Goal: Find specific fact: Find specific fact

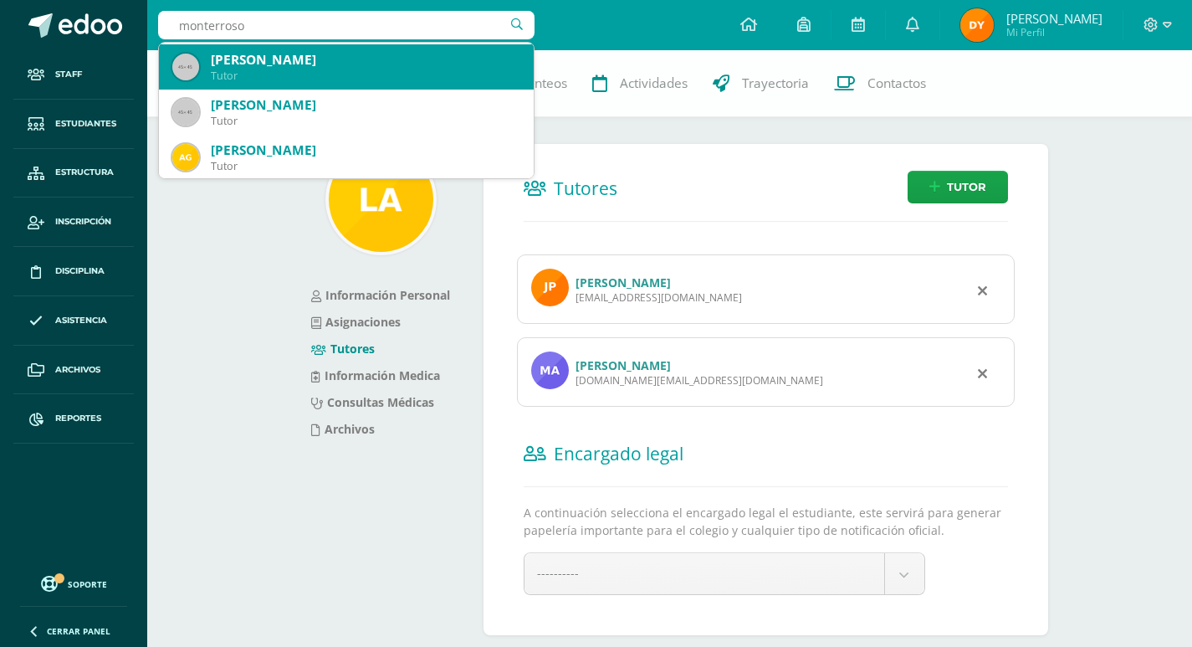
scroll to position [669, 0]
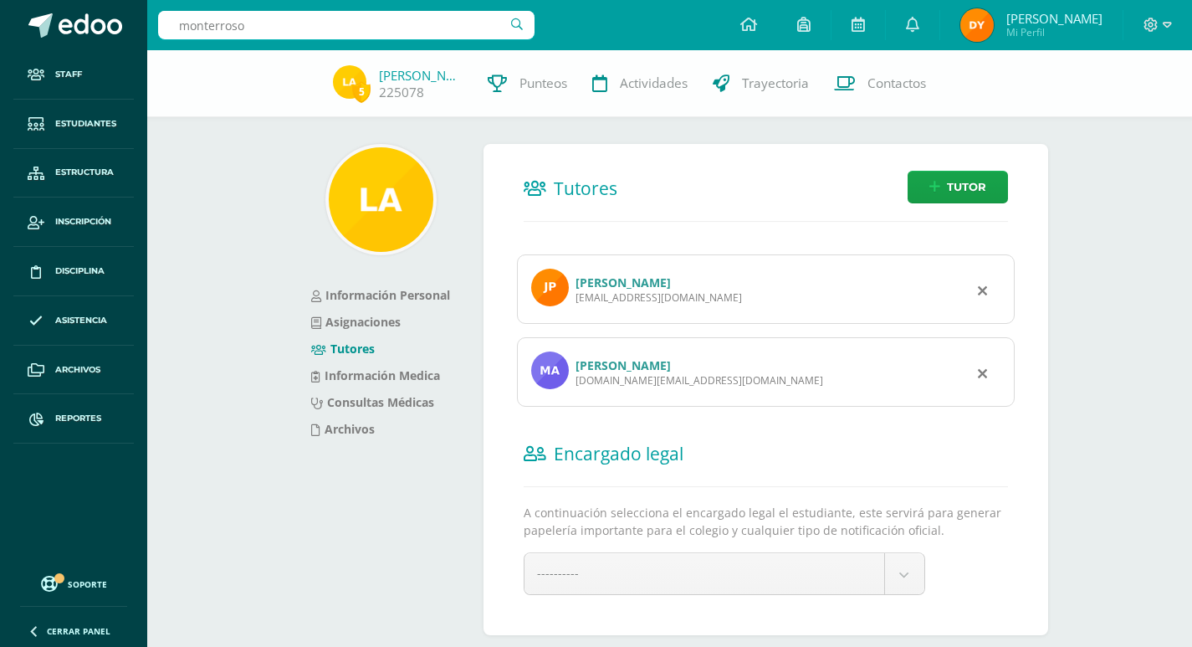
click at [389, 20] on input "monterroso" at bounding box center [346, 25] width 376 height 28
click at [387, 19] on input "monterroso" at bounding box center [346, 25] width 376 height 28
type input "eilyn fernanda arriaza ordoñez"
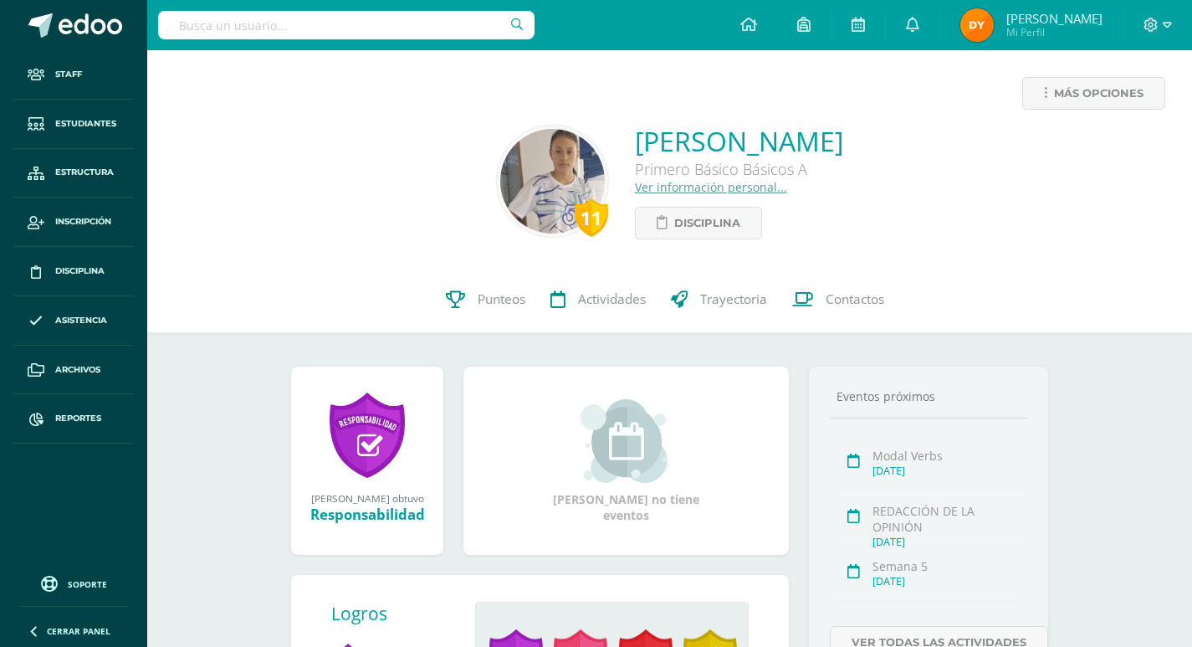
drag, startPoint x: 511, startPoint y: 125, endPoint x: 930, endPoint y: 145, distance: 418.8
click at [930, 145] on div "11 Eilyn Fernanda Arriaza Ordoñez Primero Básico Básicos A Ver información pers…" at bounding box center [670, 181] width 1018 height 116
click at [950, 145] on div "11 Eilyn Fernanda Arriaza Ordoñez Primero Básico Básicos A Ver información pers…" at bounding box center [670, 181] width 1018 height 116
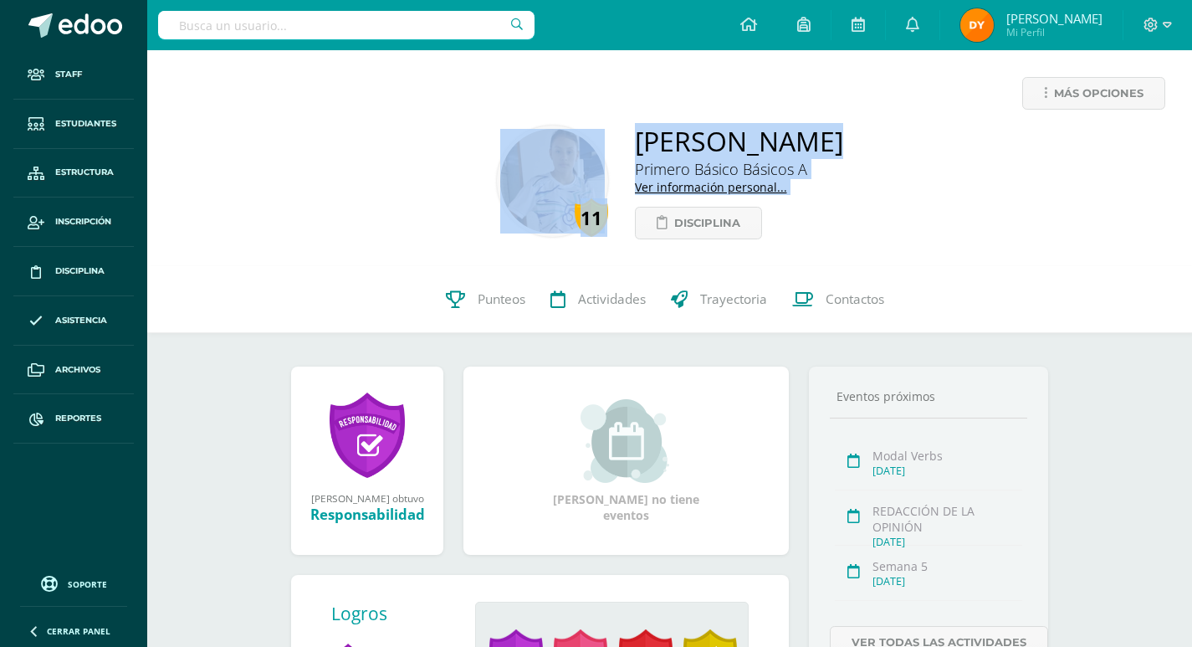
drag, startPoint x: 950, startPoint y: 145, endPoint x: 561, endPoint y: 120, distance: 390.7
click at [561, 120] on div "Más opciones 11 Eilyn Fernanda Arriaza Ordoñez Primero Básico Básicos A Ver inf…" at bounding box center [669, 158] width 1045 height 216
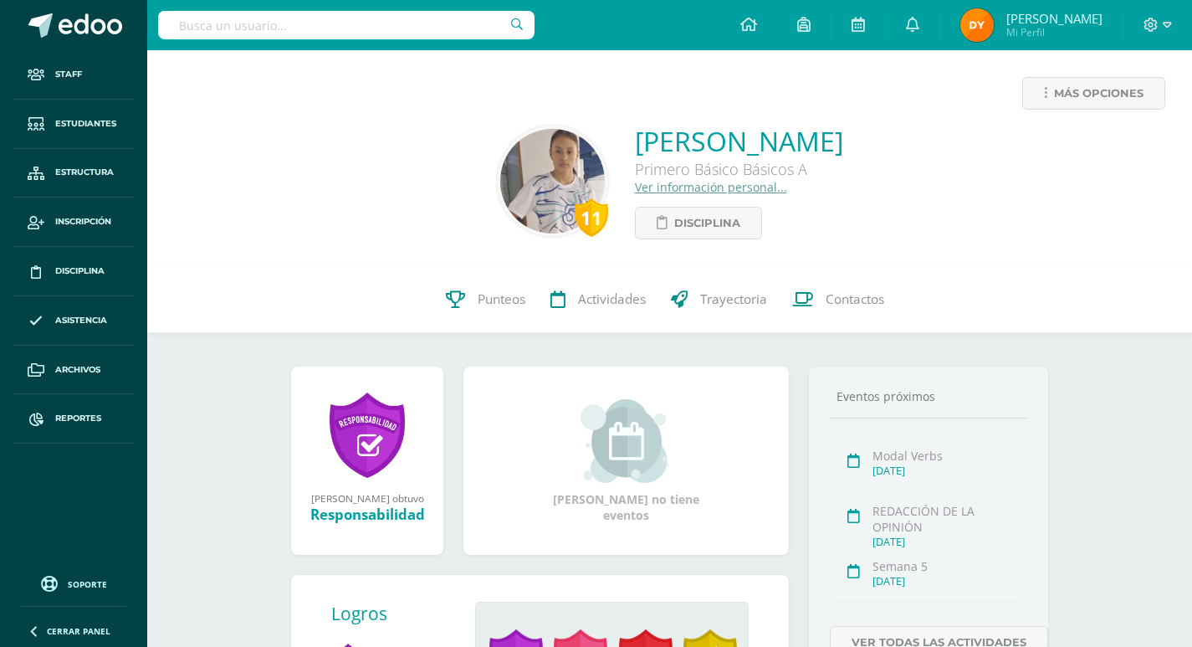
click at [535, 121] on div "Más opciones" at bounding box center [670, 100] width 1018 height 46
drag, startPoint x: 539, startPoint y: 132, endPoint x: 931, endPoint y: 142, distance: 392.5
click at [931, 142] on div "11 Eilyn Fernanda Arriaza Ordoñez Primero Básico Básicos A Ver información pers…" at bounding box center [670, 181] width 1018 height 116
copy link "Eilyn Fernanda Arriaza Ordoñez"
click at [635, 187] on link "Ver información personal..." at bounding box center [711, 187] width 152 height 16
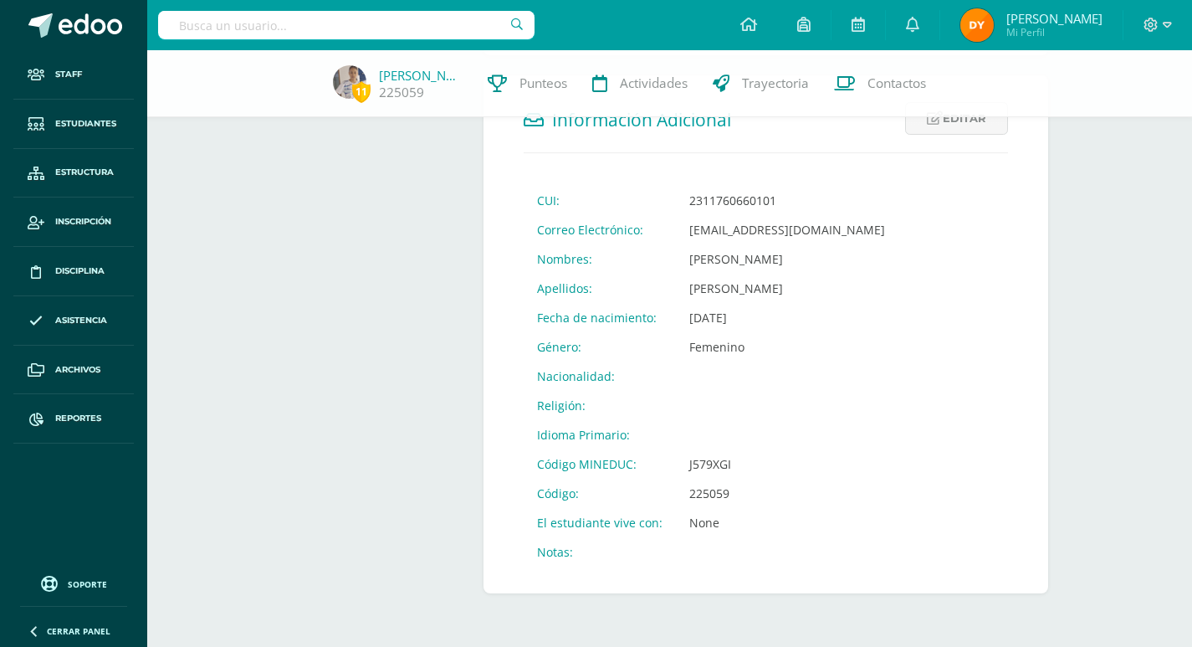
click at [708, 465] on td "J579XGI" at bounding box center [787, 463] width 223 height 29
copy td "J579XGI"
click at [323, 29] on input "text" at bounding box center [346, 25] width 376 height 28
type input "fatima valeria aguilar orellana"
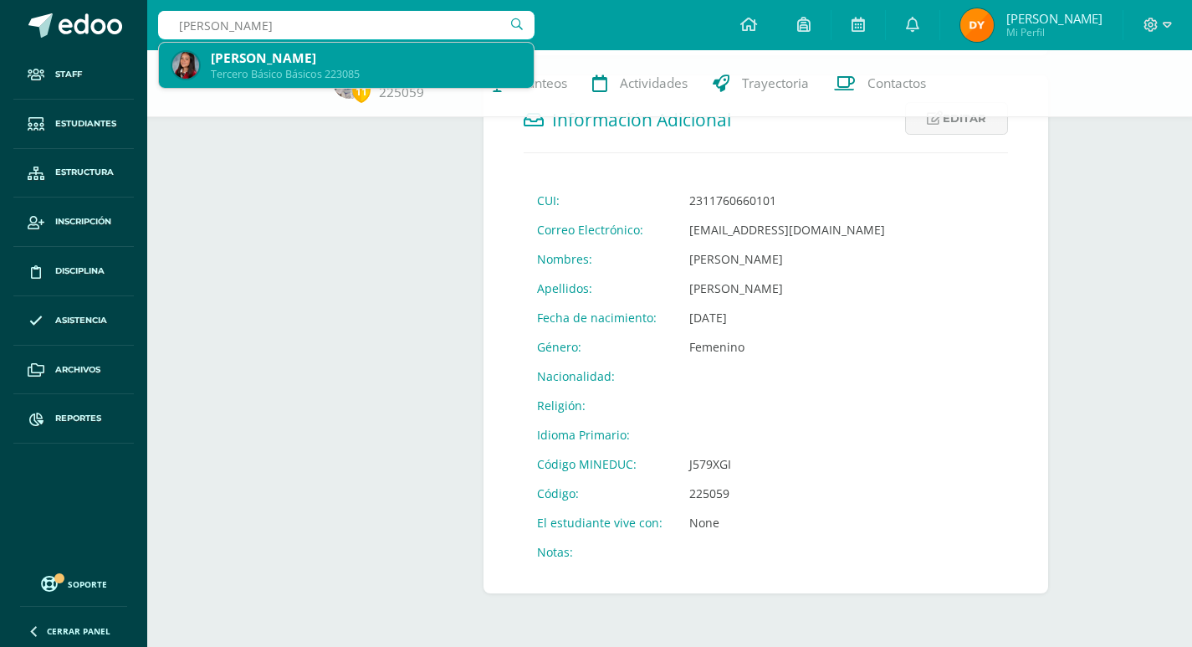
click at [327, 69] on div "Tercero Básico Básicos 223085" at bounding box center [366, 74] width 310 height 14
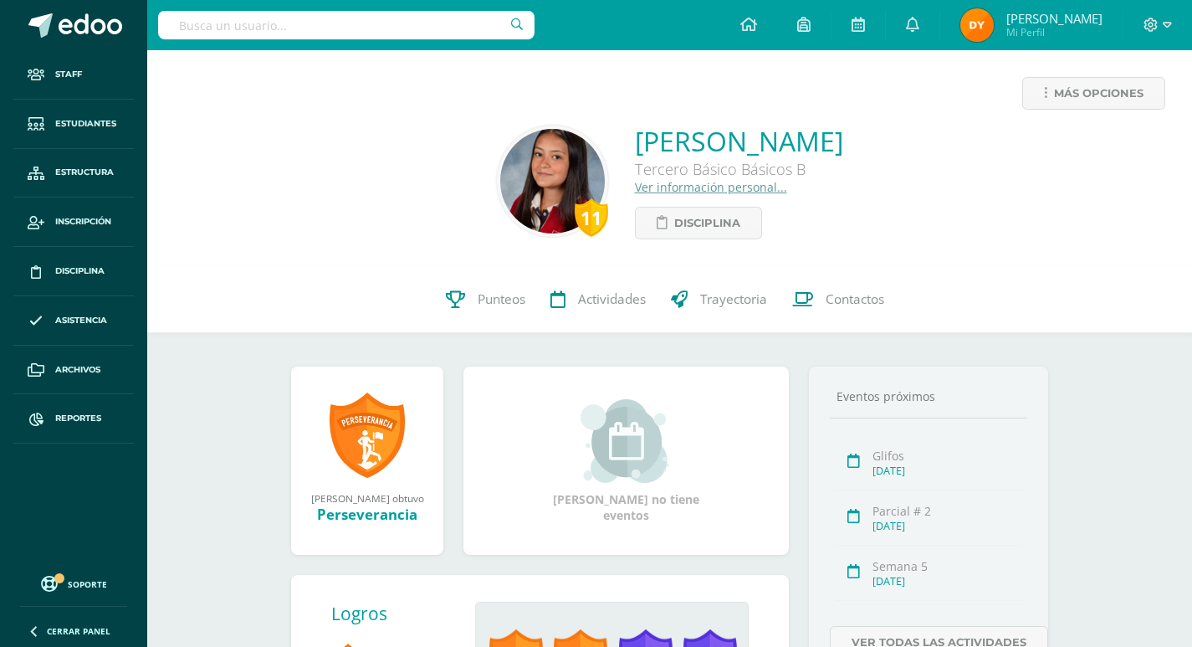
drag, startPoint x: 540, startPoint y: 141, endPoint x: 926, endPoint y: 153, distance: 386.7
click at [926, 153] on div "11 Fatima Valeria Aguilar Orellana Tercero Básico Básicos B Ver información per…" at bounding box center [670, 181] width 1018 height 116
copy link "Fatima Valeria Aguilar Orellana"
click at [669, 186] on link "Ver información personal..." at bounding box center [711, 187] width 152 height 16
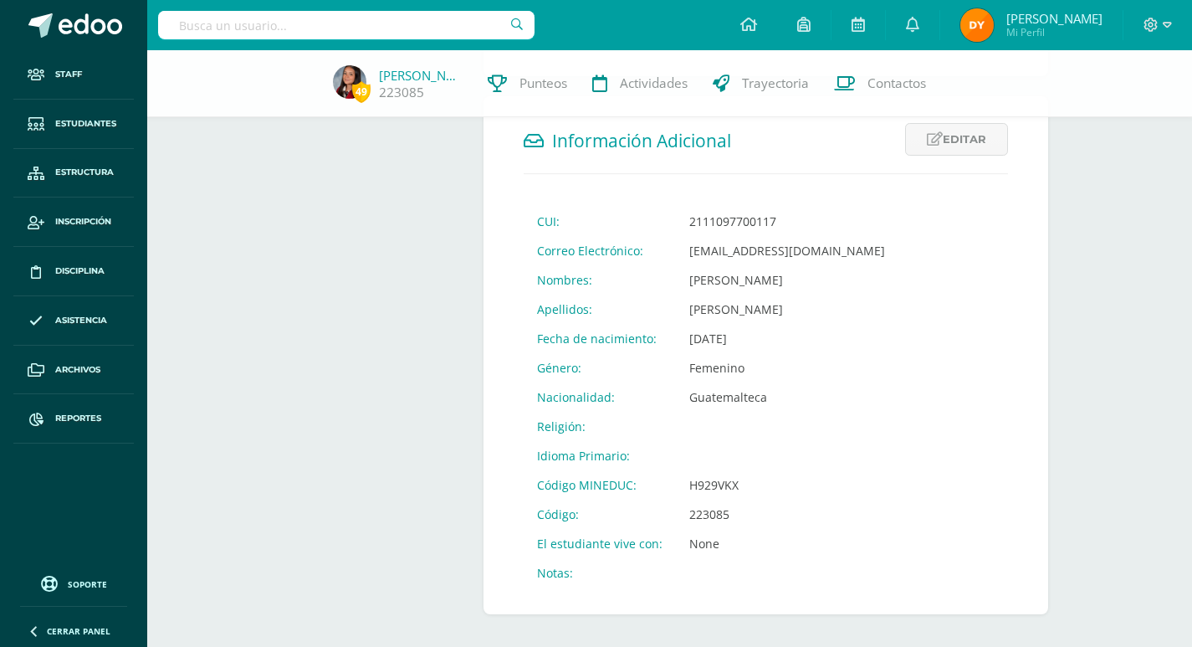
scroll to position [559, 0]
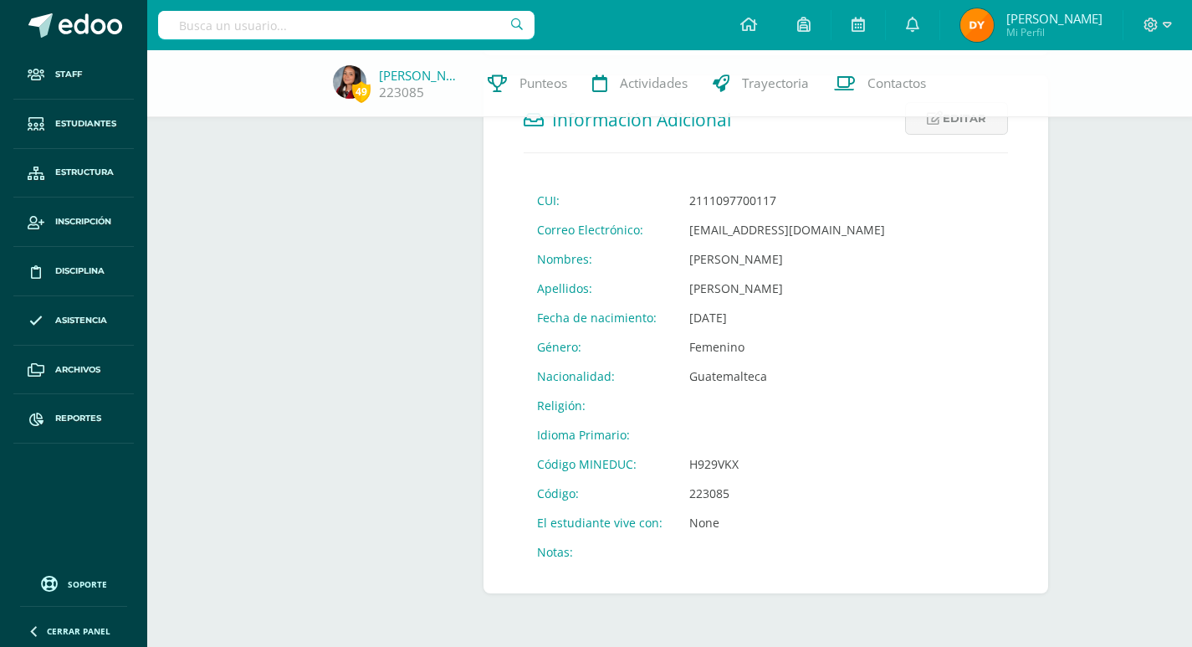
click at [722, 468] on td "H929VKX" at bounding box center [787, 463] width 223 height 29
click at [721, 467] on td "H929VKX" at bounding box center [787, 463] width 223 height 29
copy td "H929VKX"
